Goal: Find specific page/section: Find specific page/section

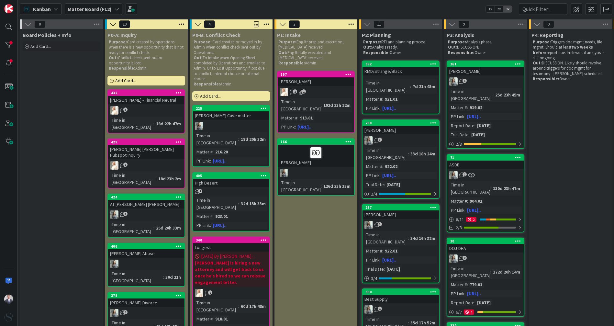
click at [104, 7] on b "Matter Board (FL2)" at bounding box center [90, 9] width 44 height 6
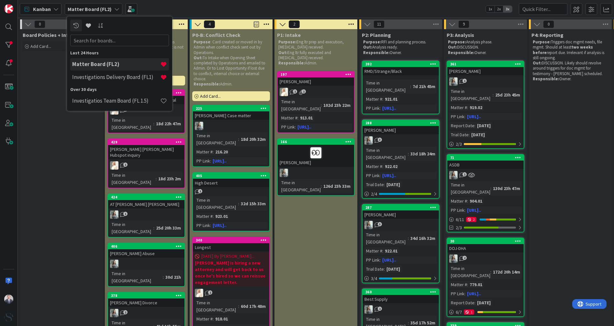
click at [106, 86] on div "Over 30 days" at bounding box center [119, 89] width 99 height 7
click at [105, 81] on div "Investigations Delivery Board (FL1)" at bounding box center [119, 77] width 99 height 12
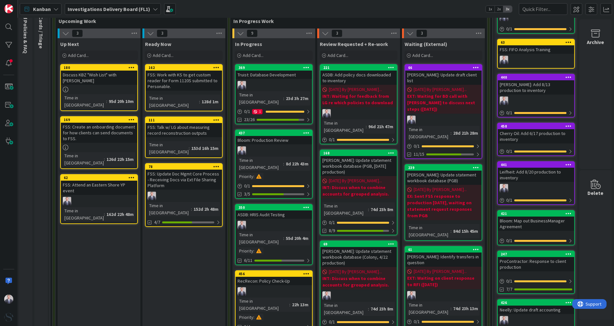
scroll to position [0, 6]
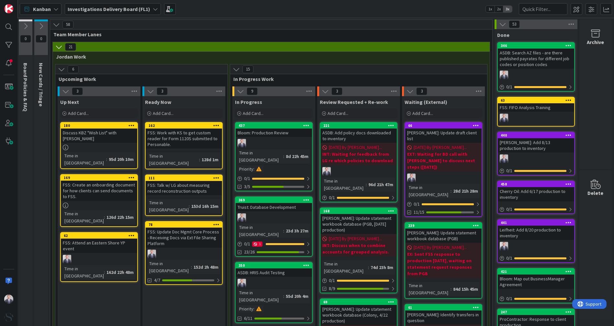
click at [269, 140] on div at bounding box center [274, 143] width 76 height 8
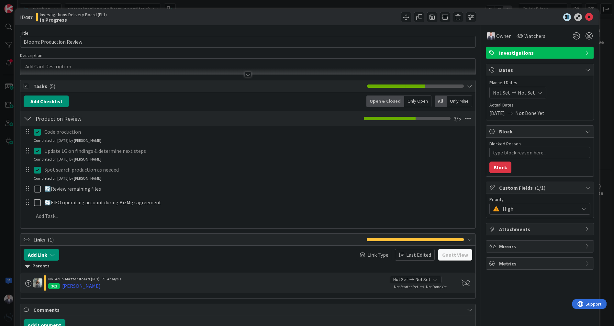
type textarea "x"
click at [585, 13] on icon at bounding box center [589, 17] width 8 height 8
